Goal: Information Seeking & Learning: Learn about a topic

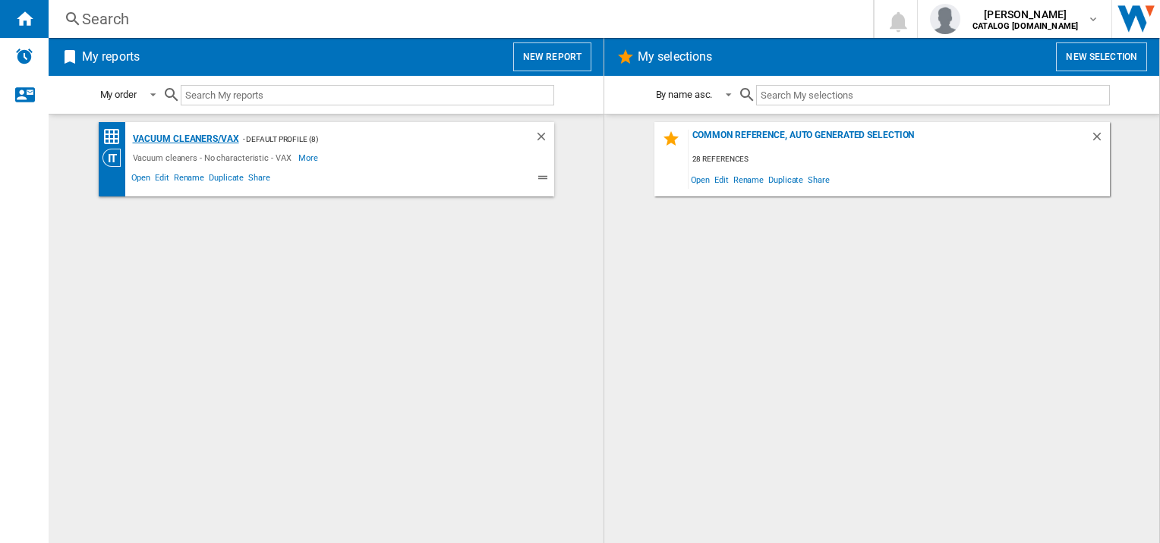
click at [189, 139] on div "Vacuum cleaners/VAX" at bounding box center [184, 139] width 110 height 19
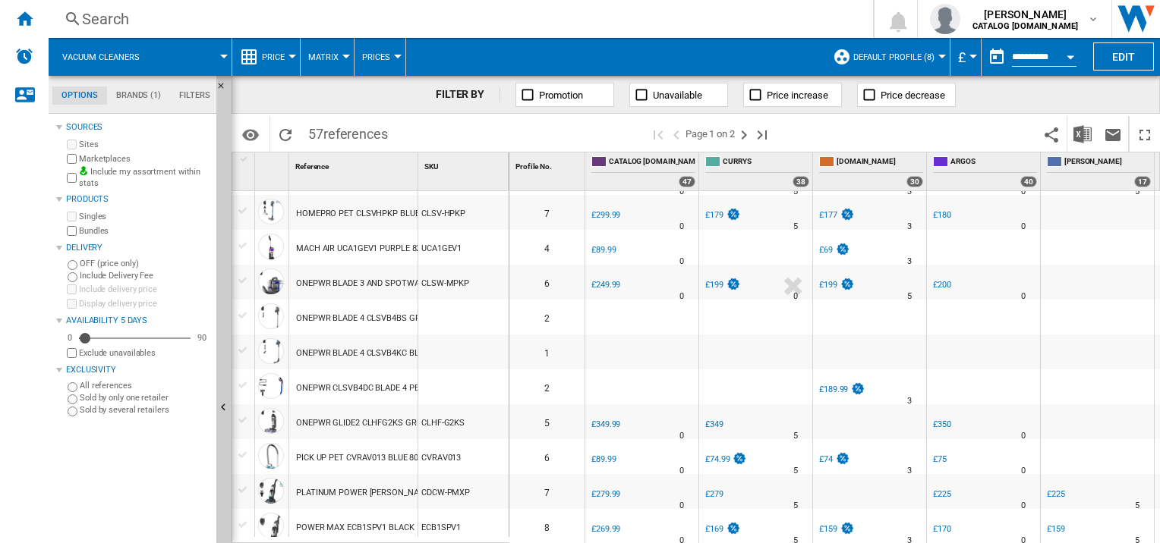
scroll to position [1138, 0]
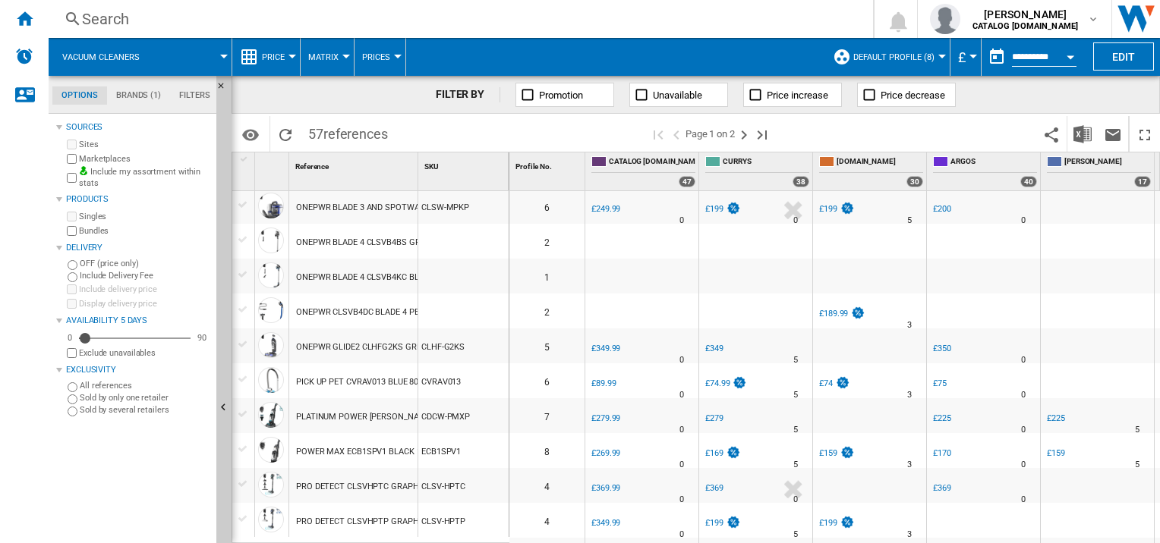
click at [370, 452] on div "POWER MAX ECB1SPV1 BLACK 1200W" at bounding box center [369, 452] width 146 height 35
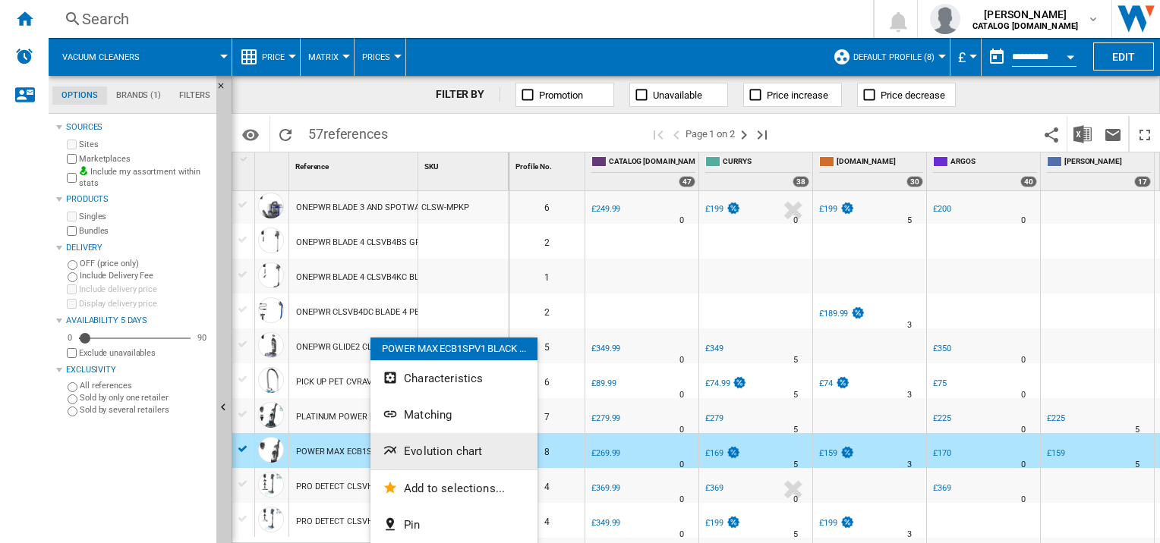
click at [433, 446] on span "Evolution chart" at bounding box center [443, 452] width 78 height 14
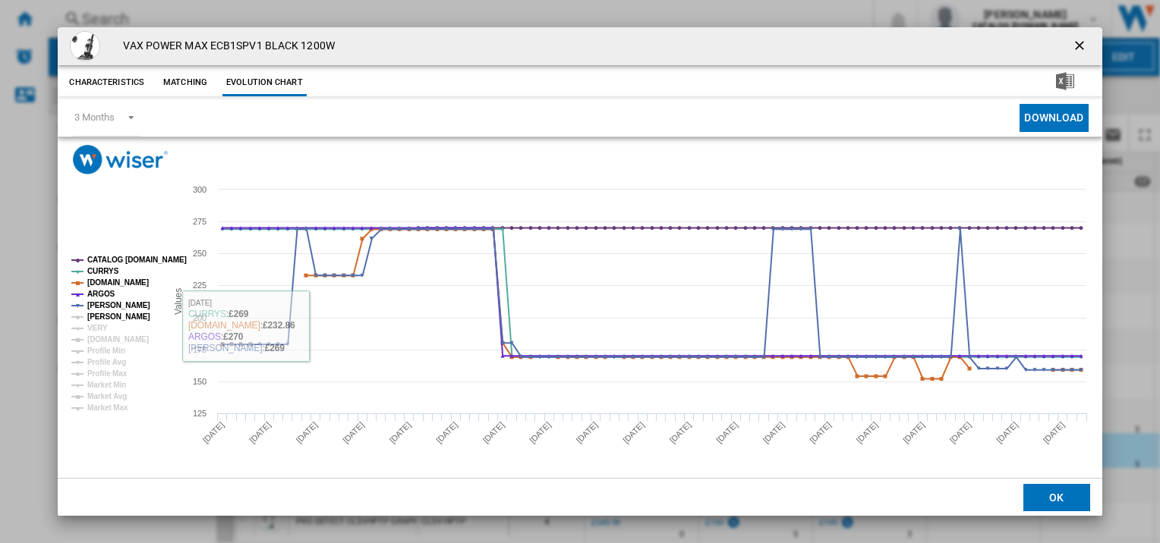
click at [121, 315] on tspan "[PERSON_NAME]" at bounding box center [118, 317] width 63 height 8
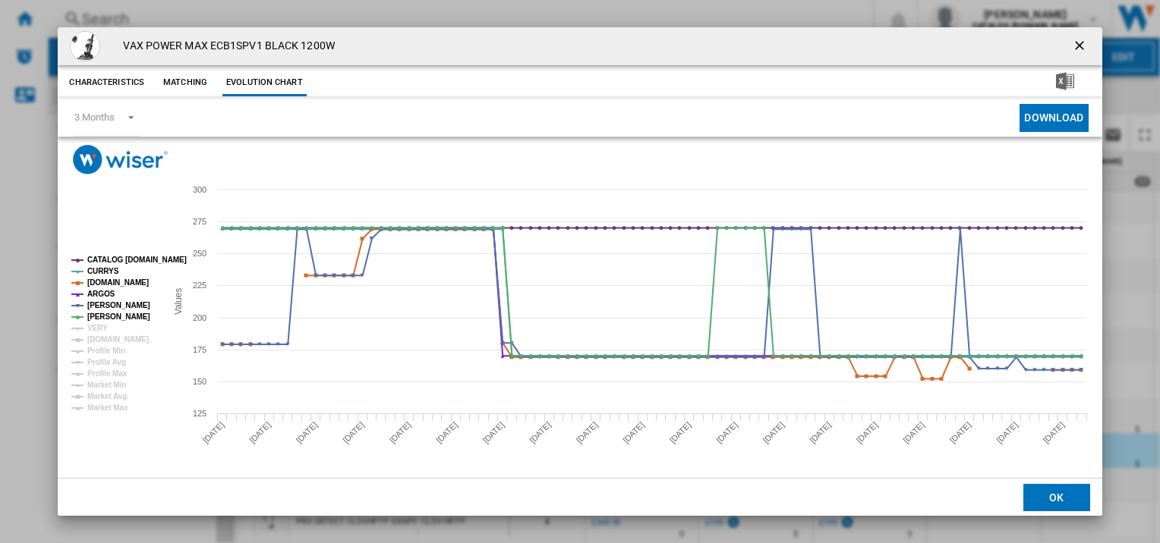
click at [109, 325] on rect "Product popup" at bounding box center [112, 334] width 94 height 168
drag, startPoint x: 87, startPoint y: 324, endPoint x: 94, endPoint y: 337, distance: 14.6
click at [87, 325] on tspan "VERY" at bounding box center [97, 328] width 20 height 8
drag, startPoint x: 96, startPoint y: 338, endPoint x: 200, endPoint y: 393, distance: 118.5
click at [96, 339] on tspan "[DOMAIN_NAME]" at bounding box center [117, 339] width 61 height 8
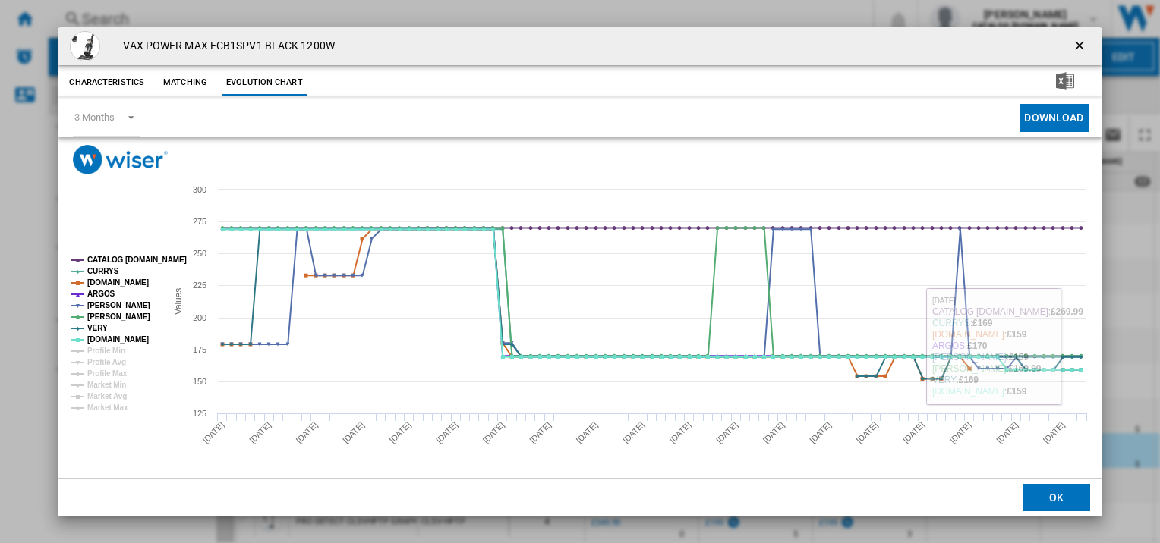
click at [1075, 43] on ng-md-icon "getI18NText('BUTTONS.CLOSE_DIALOG')" at bounding box center [1081, 47] width 18 height 18
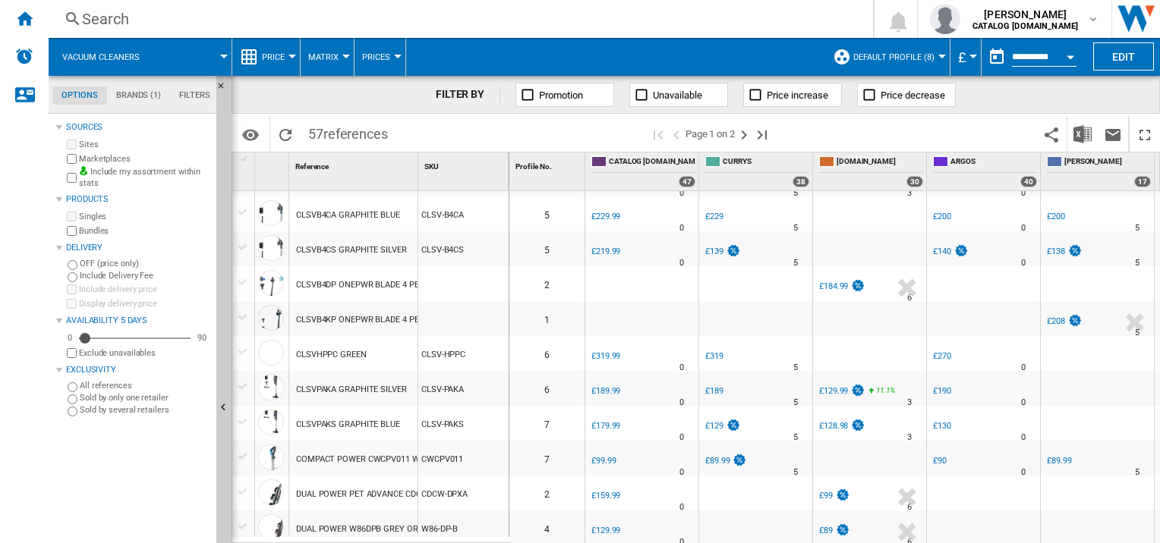
scroll to position [683, 0]
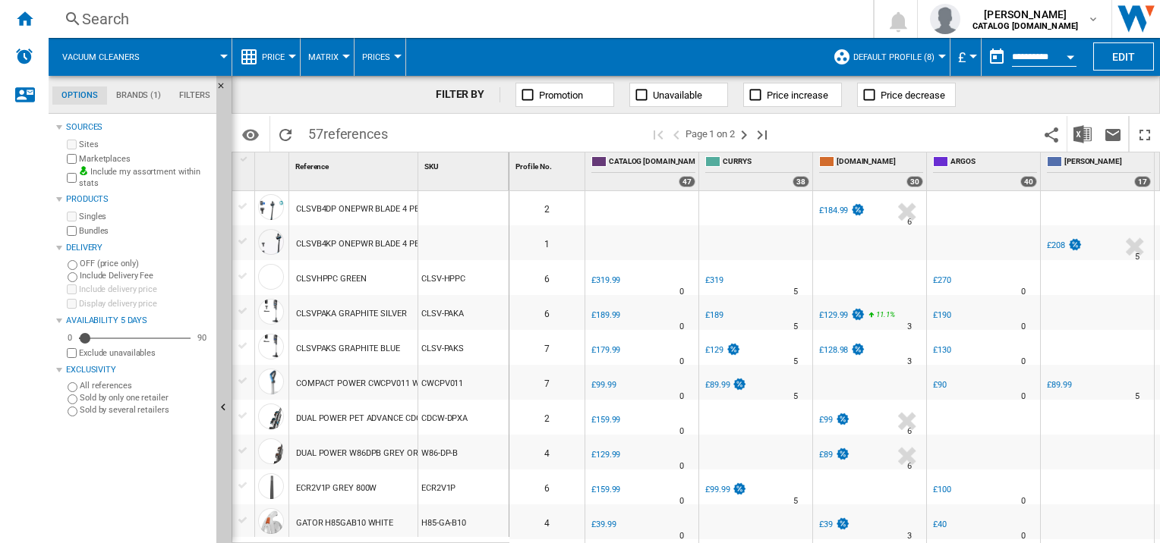
click at [358, 351] on div "CLSVPAKS GRAPHITE BLUE" at bounding box center [348, 349] width 104 height 35
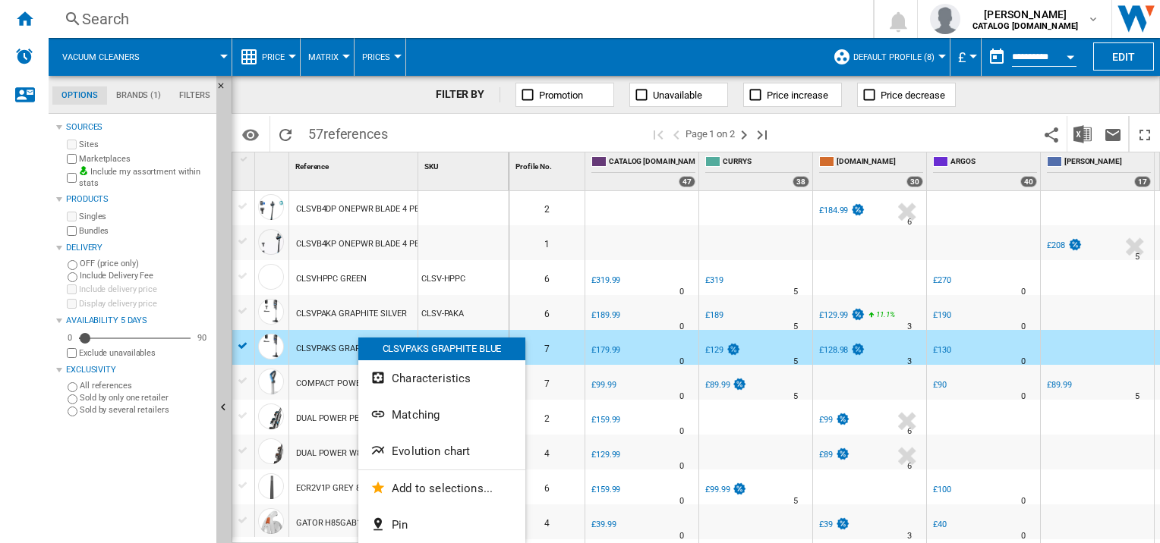
click at [404, 455] on span "Evolution chart" at bounding box center [431, 452] width 78 height 14
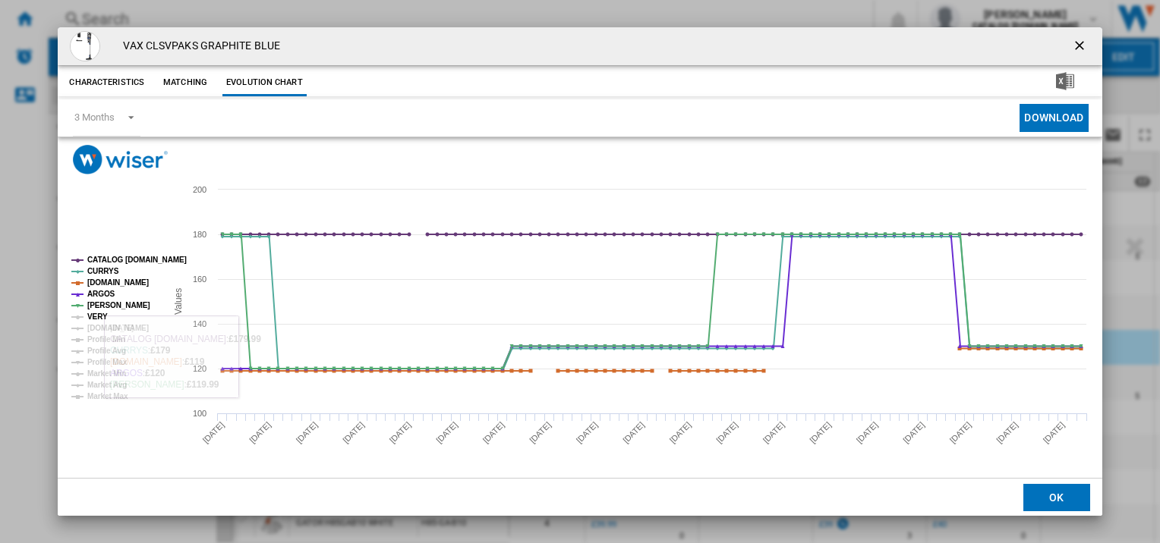
click at [101, 319] on tspan "VERY" at bounding box center [97, 317] width 20 height 8
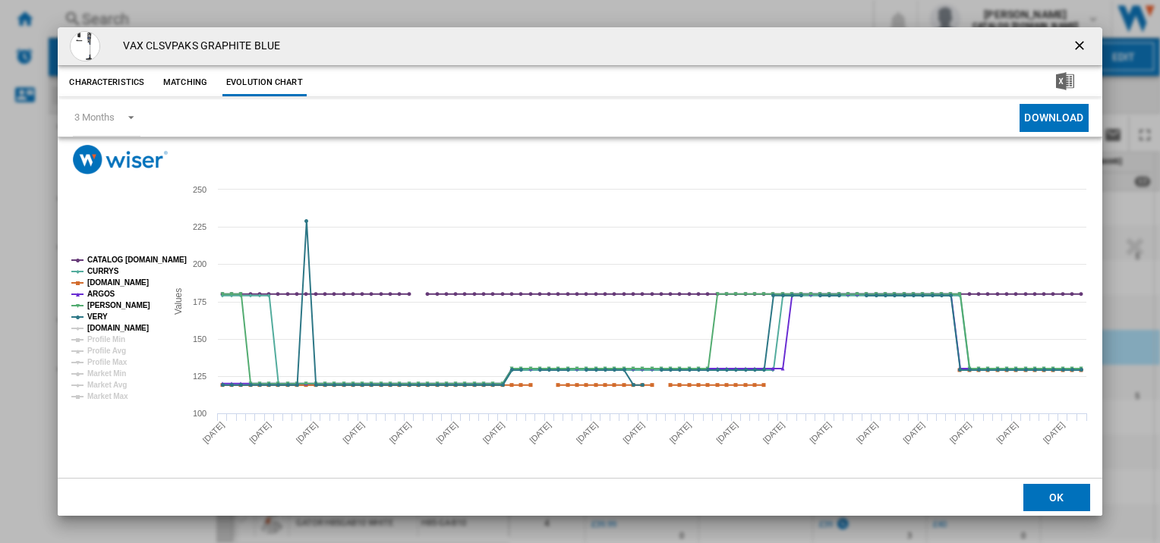
click at [100, 330] on tspan "[DOMAIN_NAME]" at bounding box center [117, 328] width 61 height 8
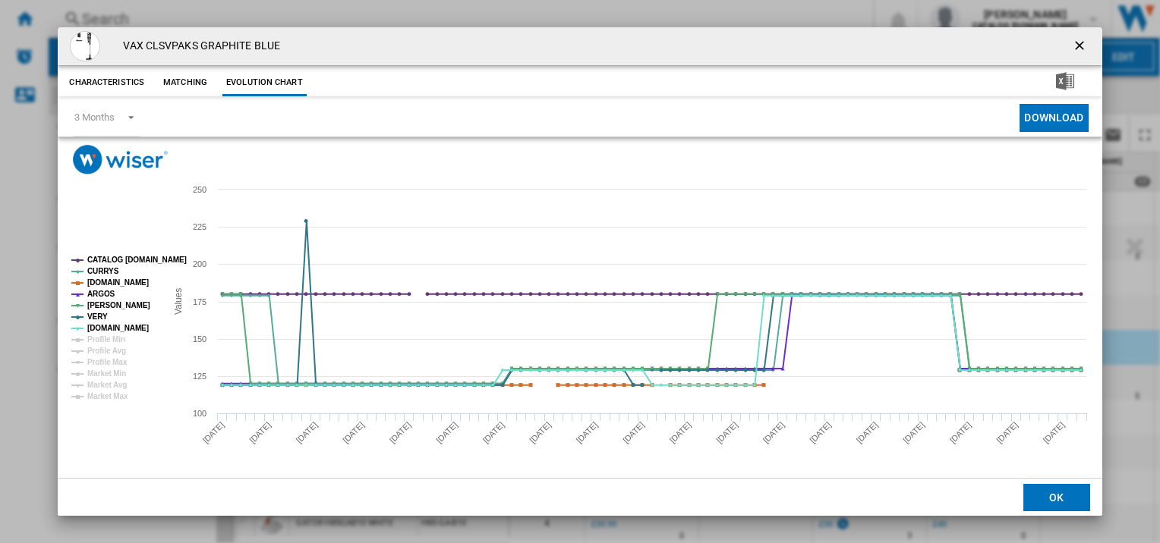
click at [1075, 43] on ng-md-icon "getI18NText('BUTTONS.CLOSE_DIALOG')" at bounding box center [1081, 47] width 18 height 18
